Goal: Task Accomplishment & Management: Use online tool/utility

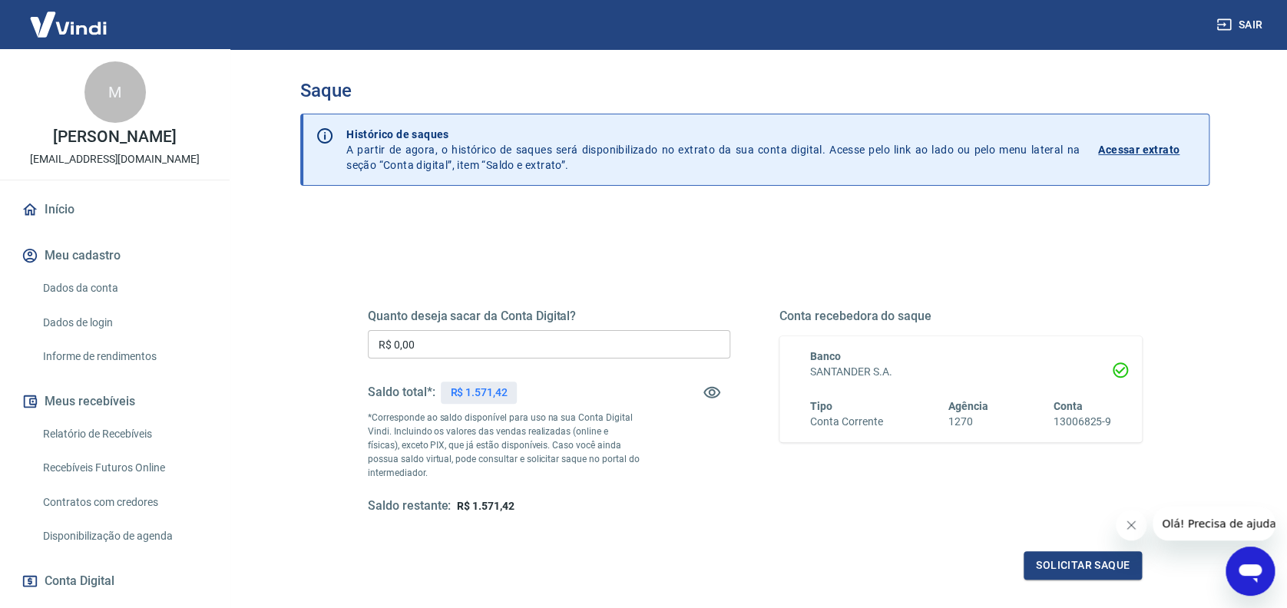
click at [499, 338] on input "R$ 0,00" at bounding box center [549, 344] width 363 height 28
type input "R$ 1.571,42"
click at [1077, 567] on button "Solicitar saque" at bounding box center [1083, 565] width 118 height 28
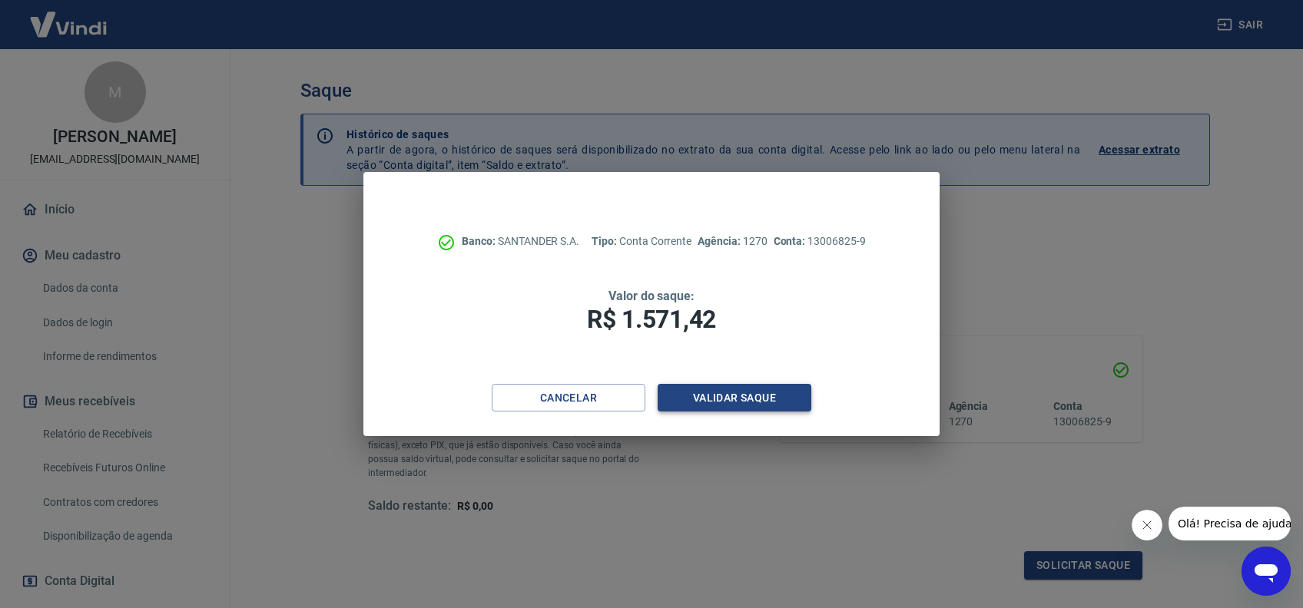
click at [719, 396] on button "Validar saque" at bounding box center [734, 398] width 154 height 28
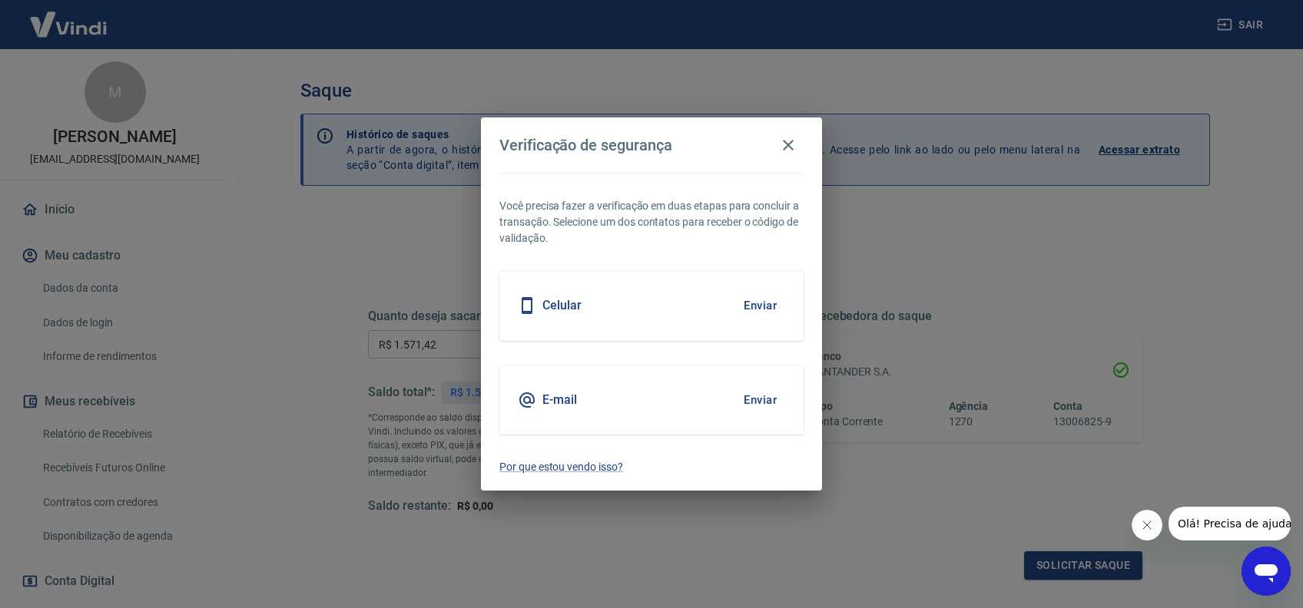
click at [765, 395] on button "Enviar" at bounding box center [760, 400] width 50 height 32
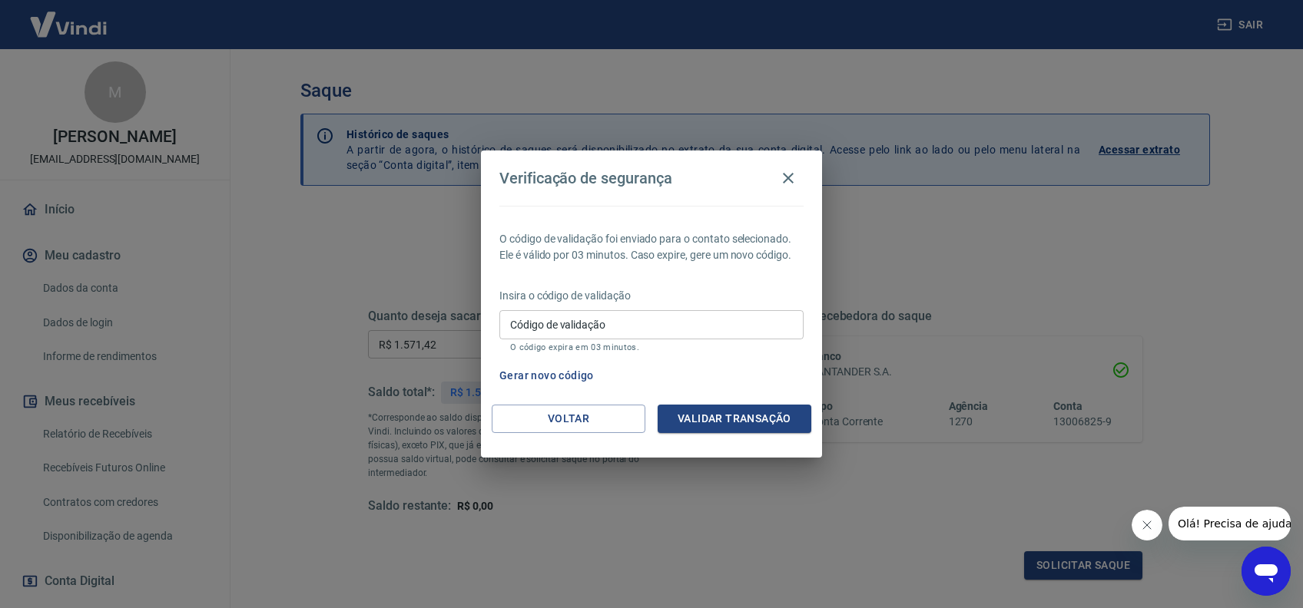
click at [638, 326] on input "Código de validação" at bounding box center [651, 324] width 304 height 28
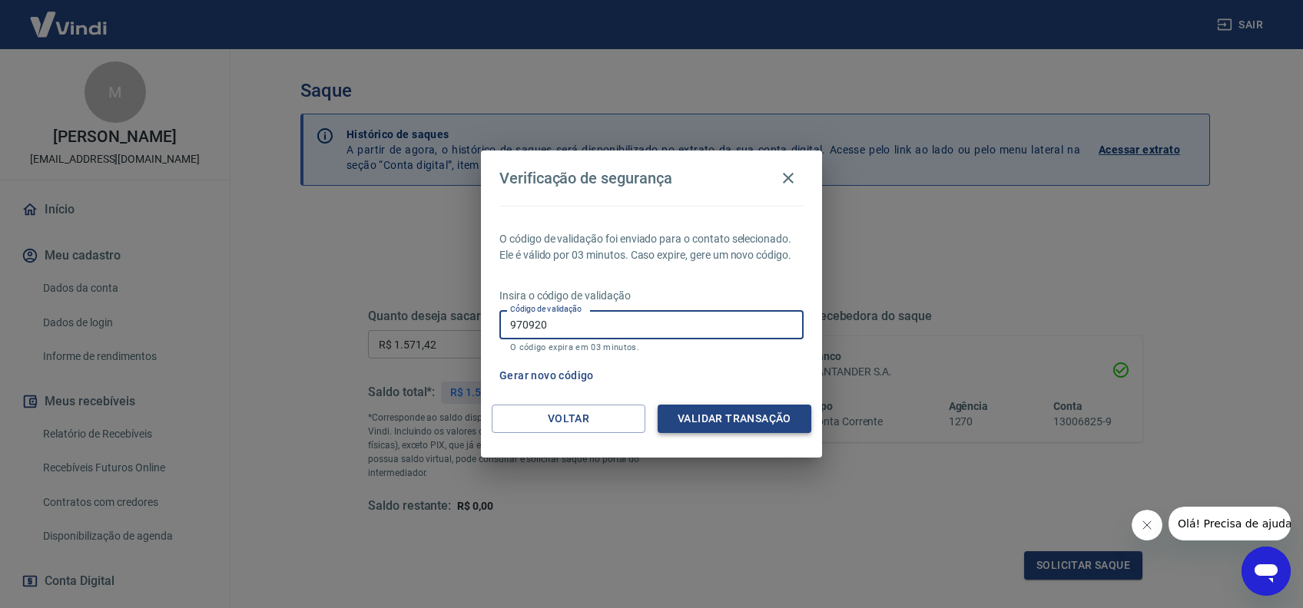
type input "970920"
click at [728, 424] on button "Validar transação" at bounding box center [734, 419] width 154 height 28
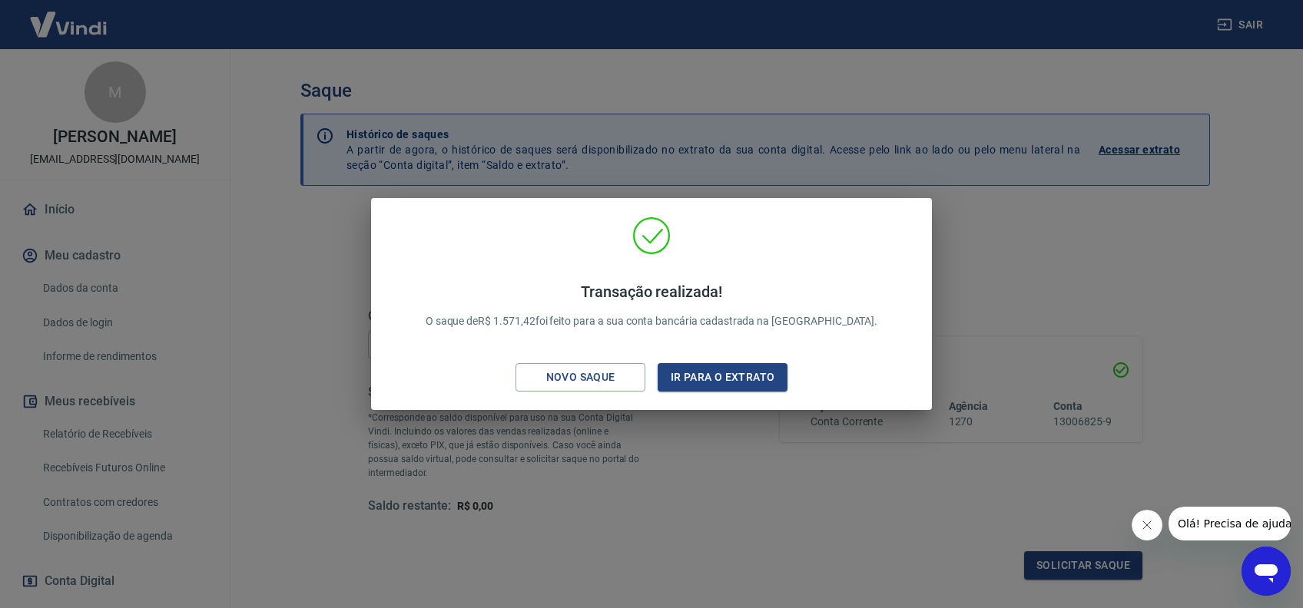
click at [1025, 277] on div "Transação realizada! O saque de R$ 1.571,42 foi feito para a sua conta bancária…" at bounding box center [651, 304] width 1303 height 608
